Goal: Transaction & Acquisition: Download file/media

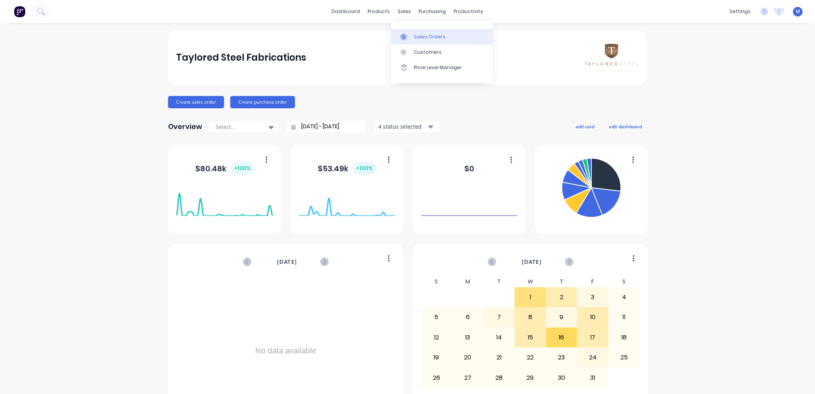
click at [411, 35] on div at bounding box center [406, 36] width 12 height 7
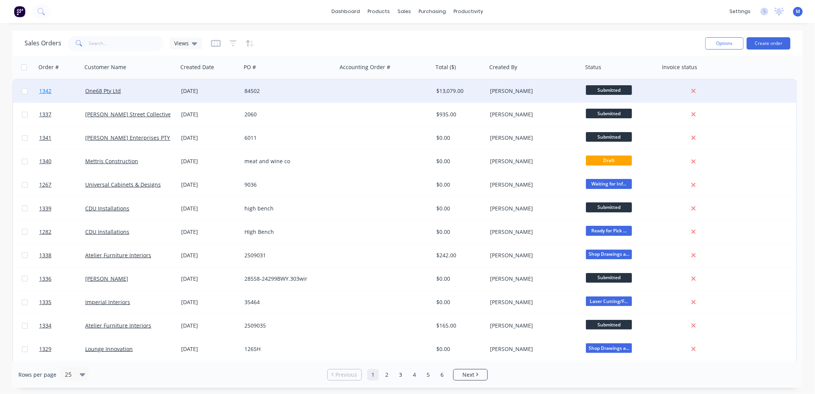
click at [48, 93] on span "1342" at bounding box center [45, 91] width 12 height 8
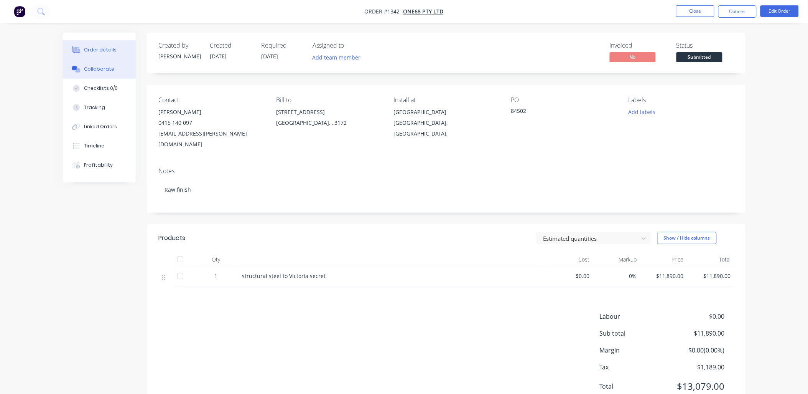
click at [104, 69] on div "Collaborate" at bounding box center [99, 69] width 30 height 7
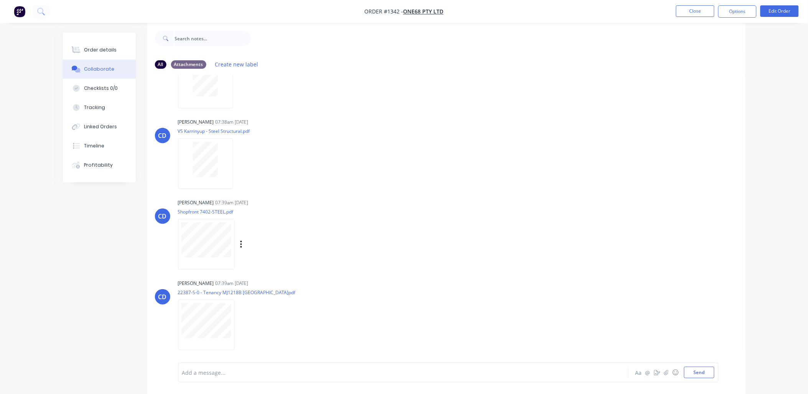
scroll to position [12, 0]
click at [239, 77] on icon "button" at bounding box center [240, 81] width 2 height 9
click at [259, 97] on button "Download" at bounding box center [290, 101] width 86 height 17
click at [239, 160] on icon "button" at bounding box center [240, 161] width 2 height 9
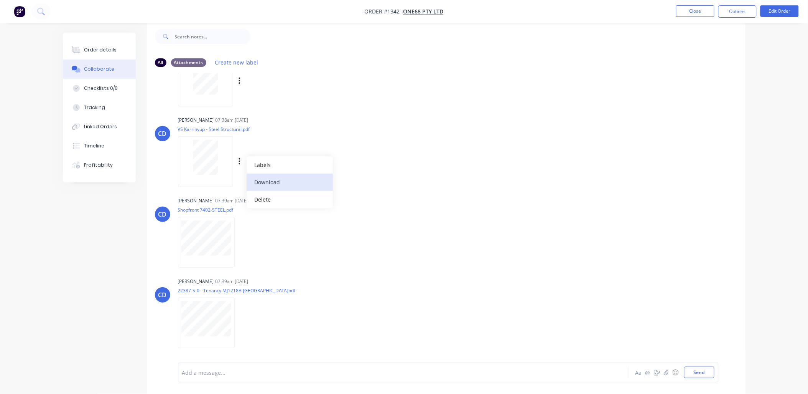
click at [262, 181] on button "Download" at bounding box center [290, 181] width 86 height 17
click at [240, 242] on icon "button" at bounding box center [241, 242] width 2 height 9
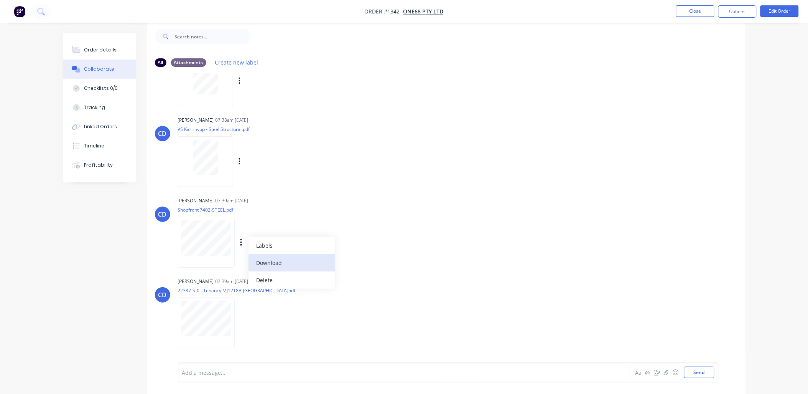
click at [269, 260] on button "Download" at bounding box center [292, 262] width 86 height 17
click at [238, 323] on div "Labels Download Delete" at bounding box center [281, 322] width 86 height 11
click at [242, 323] on icon "button" at bounding box center [241, 322] width 2 height 9
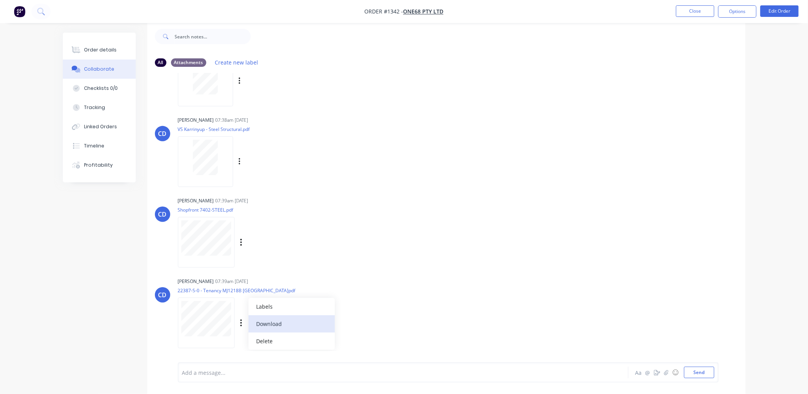
click at [264, 324] on button "Download" at bounding box center [292, 323] width 86 height 17
